Goal: Transaction & Acquisition: Purchase product/service

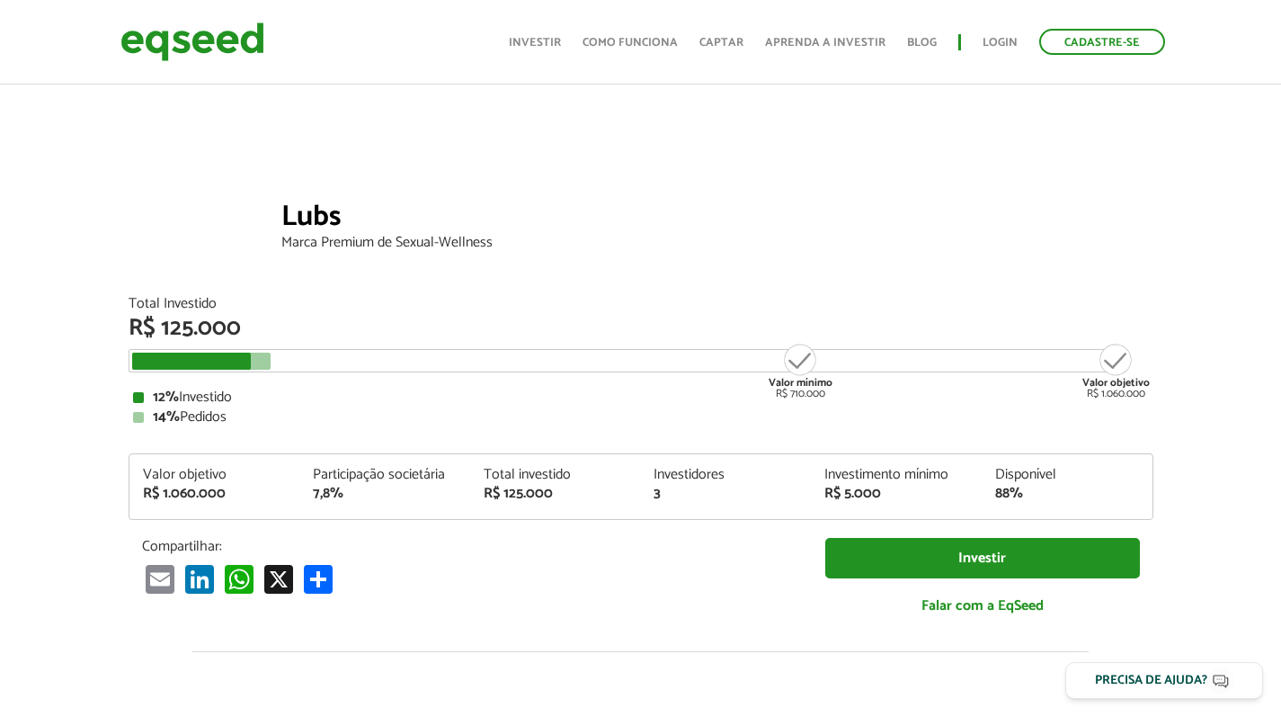
scroll to position [585, 0]
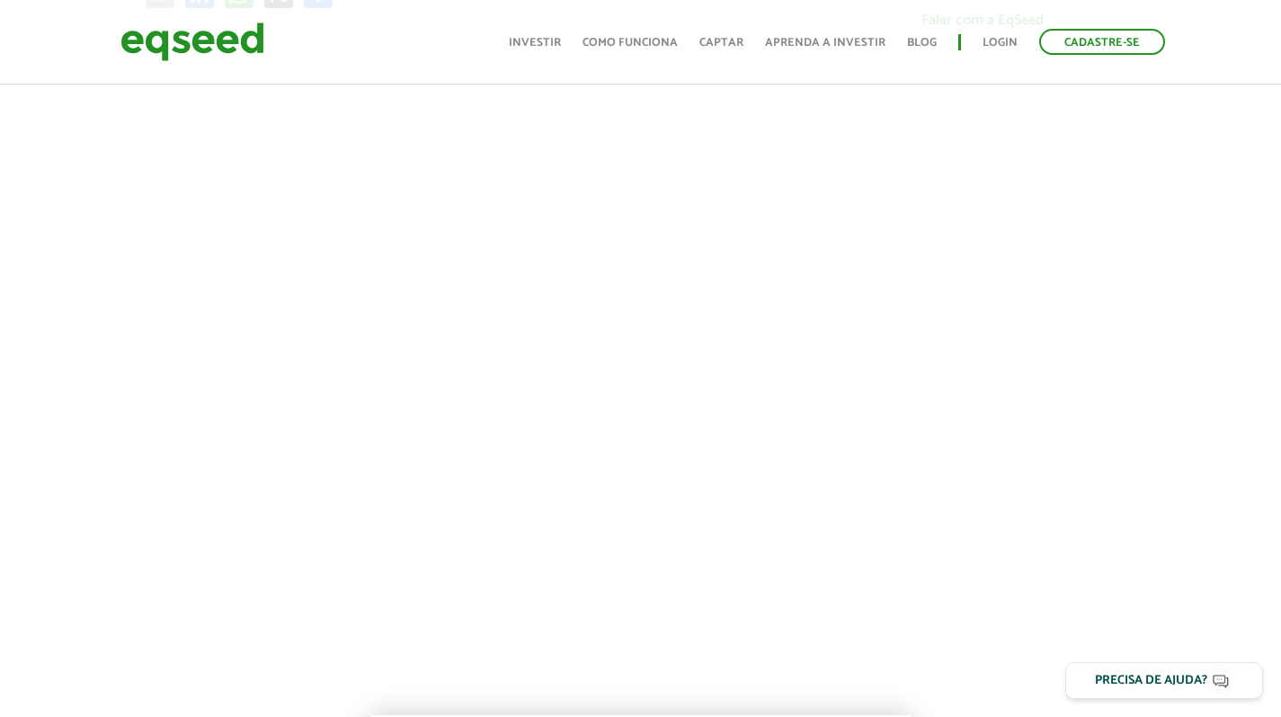
click at [1077, 640] on link "Investir" at bounding box center [1164, 630] width 198 height 38
